Goal: Check status

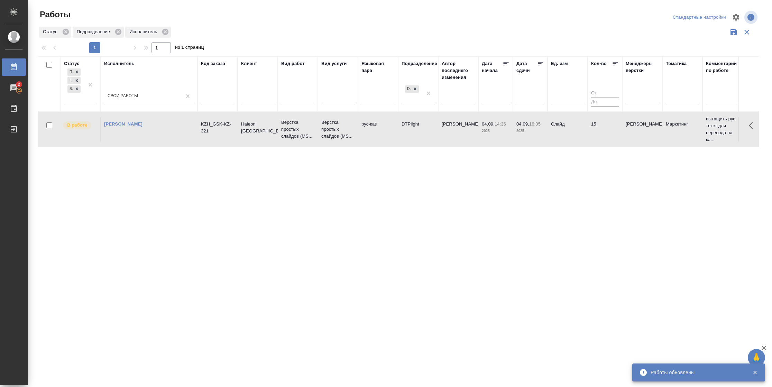
click at [591, 135] on td "15" at bounding box center [604, 129] width 35 height 24
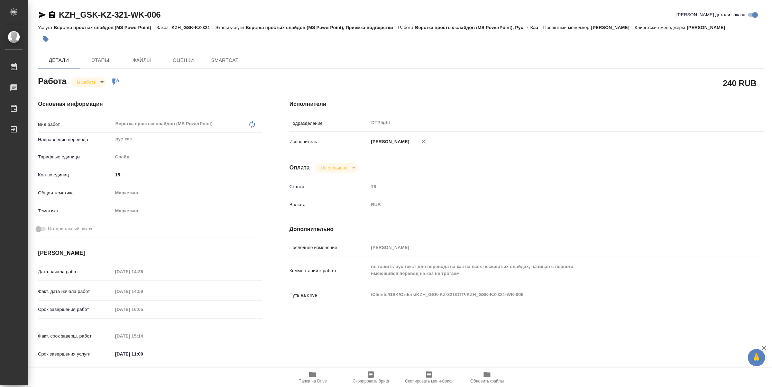
type textarea "x"
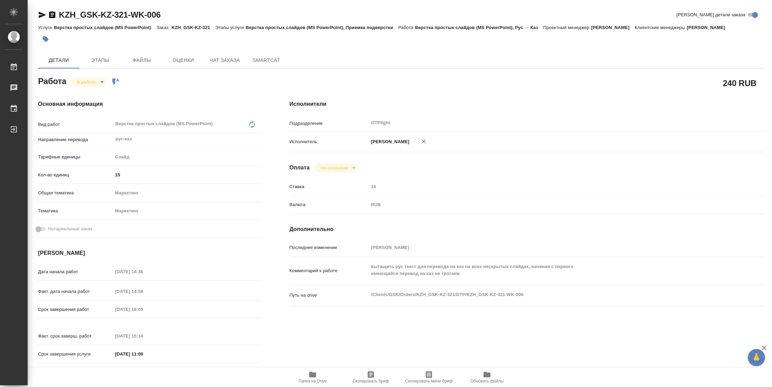
click at [327, 373] on span "Папка на Drive" at bounding box center [313, 376] width 50 height 13
type textarea "x"
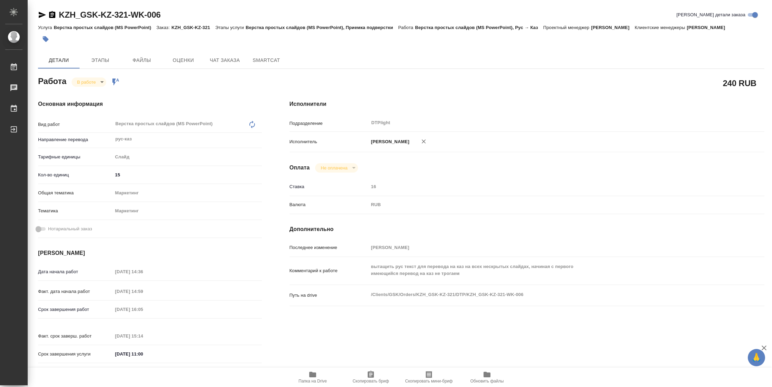
type textarea "x"
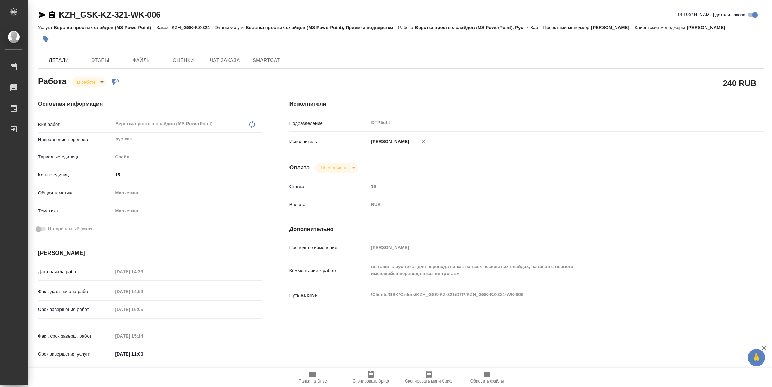
type textarea "x"
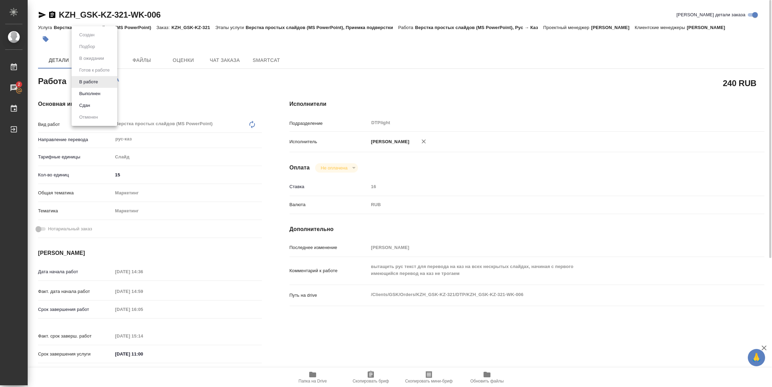
click at [93, 78] on body "🙏 .cls-1 fill:#fff; AWATERA [PERSON_NAME] 2 Чаты График Выйти KZH_GSK-KZ-321-WK…" at bounding box center [386, 193] width 772 height 387
click at [93, 93] on button "Выполнен" at bounding box center [89, 94] width 25 height 8
type textarea "x"
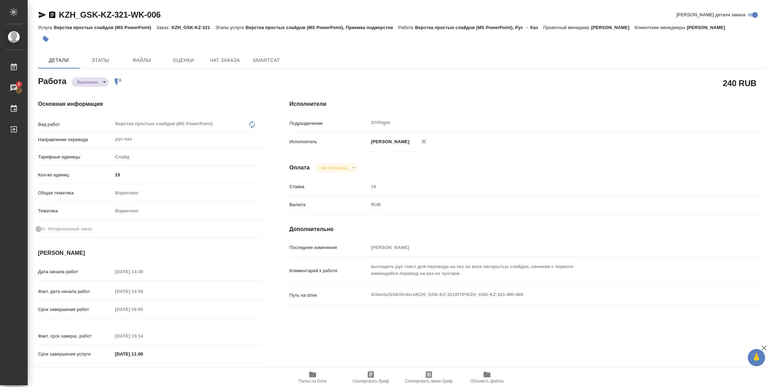
type textarea "x"
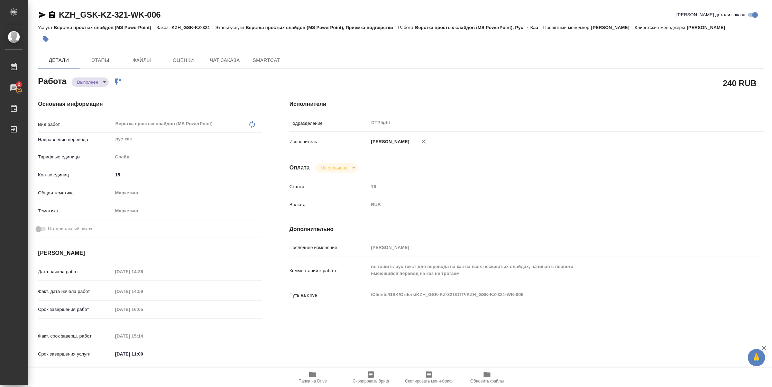
type textarea "x"
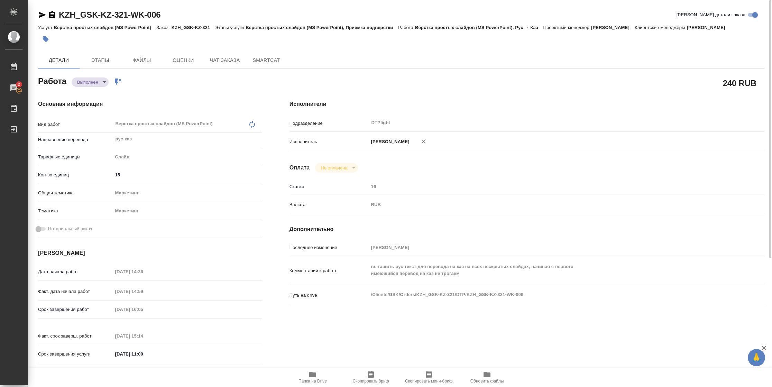
type textarea "x"
